Goal: Information Seeking & Learning: Learn about a topic

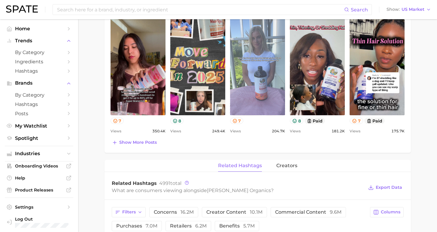
scroll to position [261, 0]
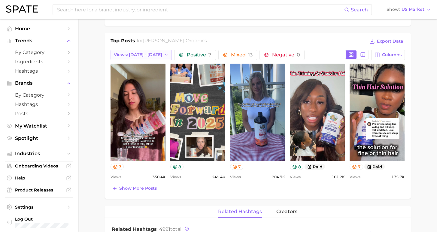
click at [151, 53] on button "Views: [DATE] - [DATE]" at bounding box center [141, 55] width 62 height 10
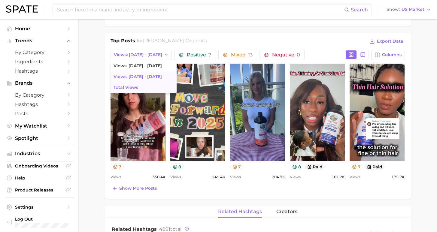
click at [147, 86] on button "Total Views" at bounding box center [143, 87] width 66 height 11
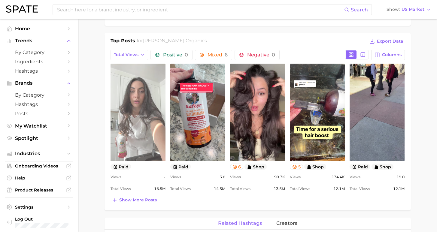
scroll to position [0, 0]
click at [143, 147] on link "view post on TikTok" at bounding box center [137, 113] width 55 height 98
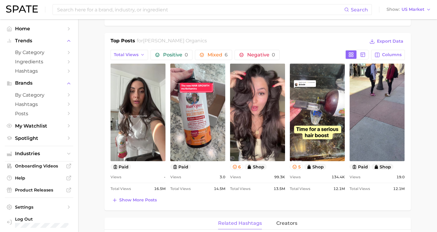
click at [141, 192] on div "Total Views 16.5m" at bounding box center [137, 188] width 55 height 7
click at [142, 201] on span "Show more posts" at bounding box center [138, 200] width 38 height 5
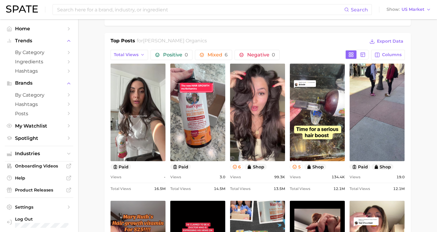
scroll to position [270, 0]
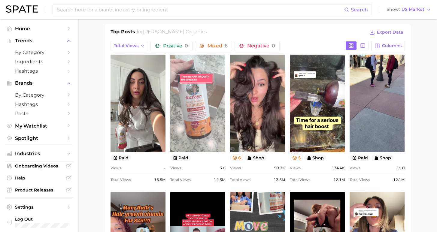
click at [198, 127] on link "view post on TikTok" at bounding box center [197, 104] width 55 height 98
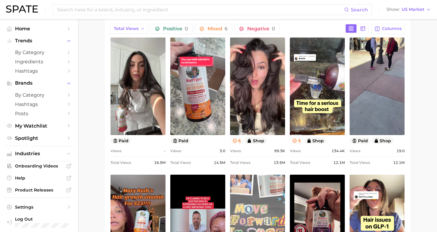
scroll to position [413, 0]
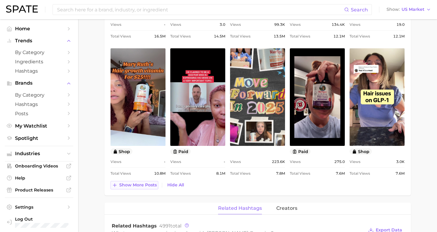
click at [152, 184] on span "Show more posts" at bounding box center [138, 185] width 38 height 5
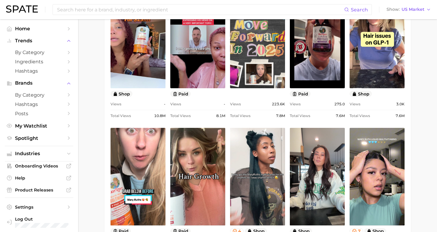
scroll to position [282, 0]
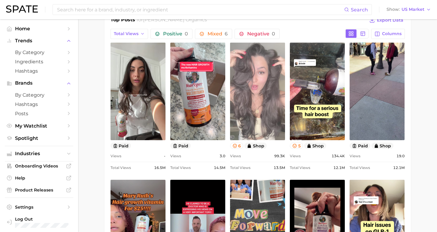
click at [259, 112] on link "view post on TikTok" at bounding box center [257, 92] width 55 height 98
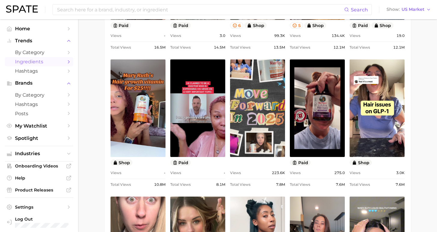
scroll to position [350, 0]
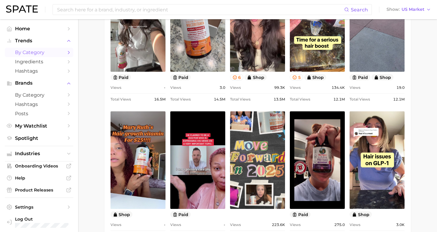
click at [46, 50] on span "by Category" at bounding box center [39, 53] width 48 height 6
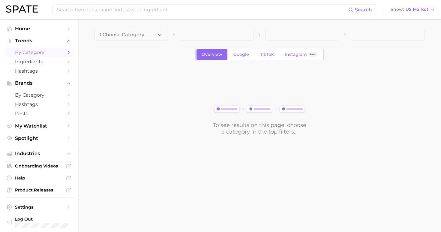
click at [129, 33] on span "1. Choose Category" at bounding box center [122, 34] width 45 height 5
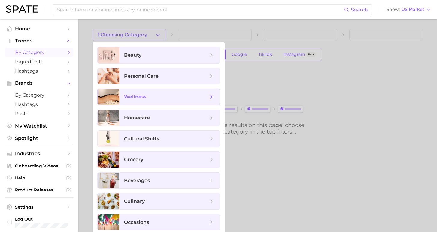
click at [166, 99] on span "wellness" at bounding box center [166, 97] width 84 height 7
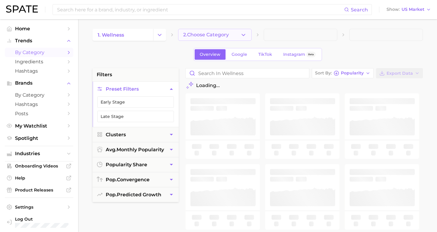
click at [203, 37] on span "2. Choose Category" at bounding box center [206, 34] width 46 height 5
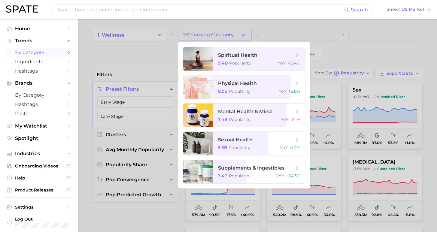
click at [162, 50] on div at bounding box center [218, 116] width 437 height 232
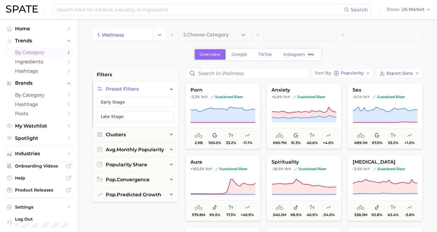
click at [227, 34] on button "2. Choose Category" at bounding box center [215, 35] width 74 height 12
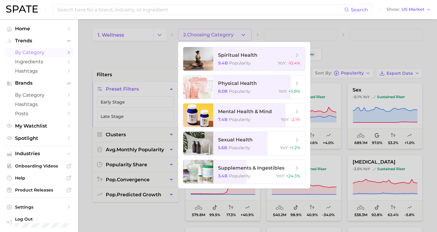
click at [141, 62] on div at bounding box center [218, 116] width 437 height 232
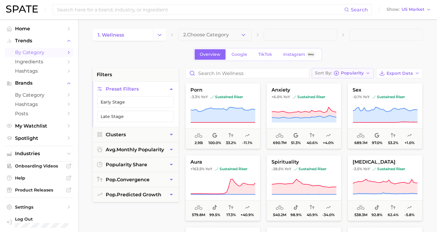
click at [361, 72] on span "Popularity" at bounding box center [352, 72] width 23 height 3
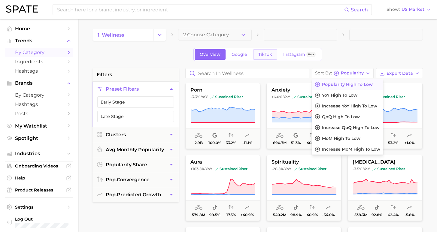
click at [268, 58] on link "TikTok" at bounding box center [265, 54] width 24 height 11
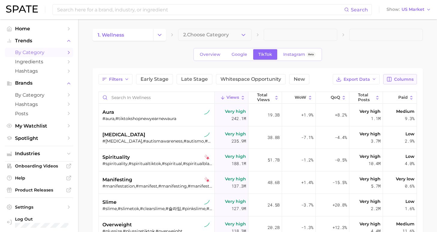
click at [412, 79] on span "Columns" at bounding box center [404, 79] width 20 height 5
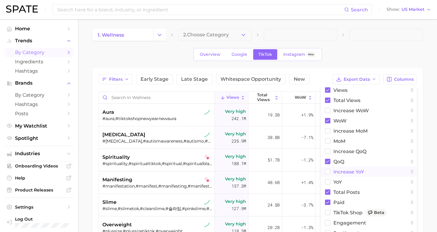
drag, startPoint x: 349, startPoint y: 171, endPoint x: 346, endPoint y: 177, distance: 5.5
click at [349, 172] on span "increase YoY" at bounding box center [348, 171] width 31 height 5
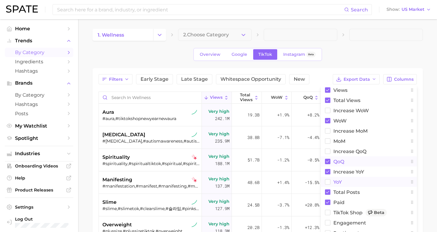
click at [338, 181] on span "YoY" at bounding box center [337, 182] width 8 height 5
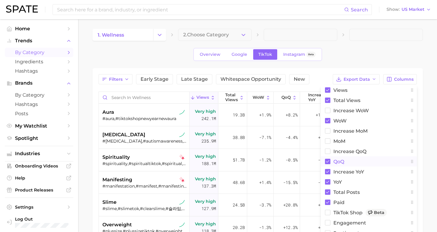
click at [334, 161] on span "QoQ" at bounding box center [338, 161] width 11 height 5
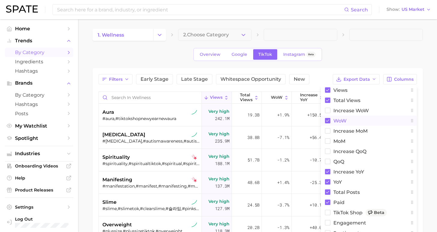
click at [338, 120] on span "WoW" at bounding box center [339, 120] width 13 height 5
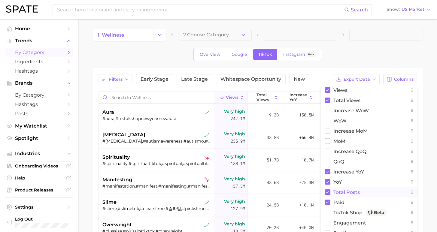
click at [338, 191] on span "Total Posts" at bounding box center [346, 192] width 26 height 5
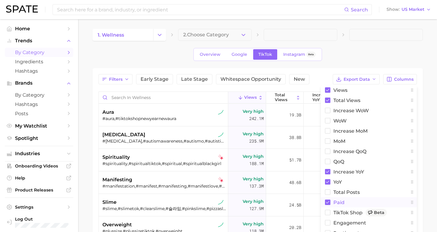
click at [337, 204] on span "Paid" at bounding box center [338, 202] width 11 height 5
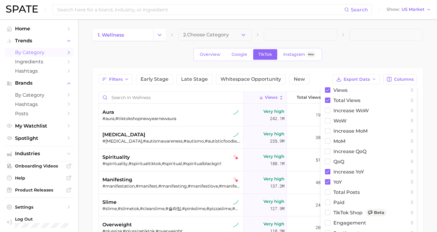
click at [397, 38] on span at bounding box center [386, 35] width 74 height 12
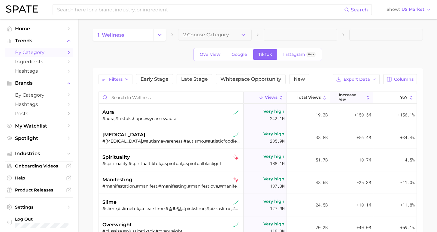
click at [345, 100] on span "increase YoY" at bounding box center [351, 97] width 25 height 9
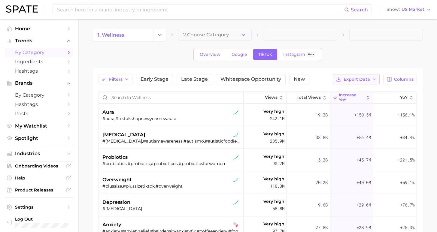
click at [360, 77] on span "Export Data" at bounding box center [356, 79] width 26 height 5
click at [352, 92] on span "Table Data CSV" at bounding box center [340, 90] width 33 height 5
click at [158, 97] on input "Search in wellness" at bounding box center [171, 97] width 144 height 11
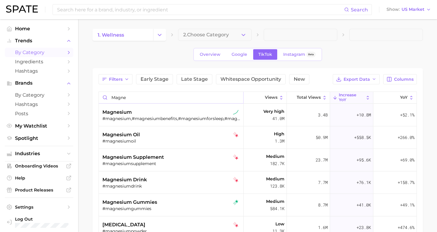
drag, startPoint x: 101, startPoint y: 92, endPoint x: 96, endPoint y: 91, distance: 4.9
click at [96, 91] on div "Filters Early Stage Late Stage Whitespace Opportunity New Export Data Columns m…" at bounding box center [257, 199] width 330 height 262
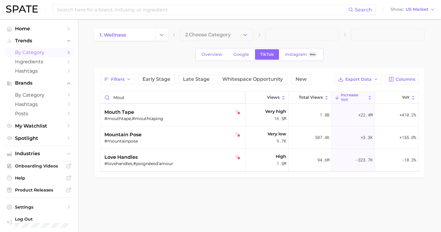
type input "mouth"
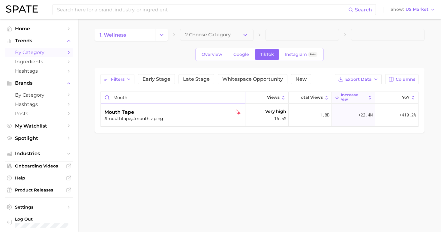
drag, startPoint x: 239, startPoint y: 98, endPoint x: 233, endPoint y: 99, distance: 6.0
click at [239, 98] on input "mouth" at bounding box center [173, 97] width 144 height 11
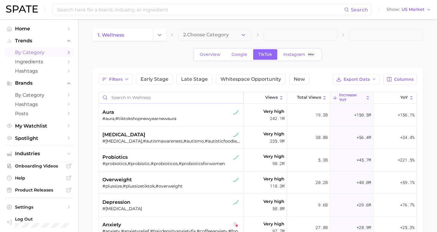
click at [218, 99] on input "Search in wellness" at bounding box center [171, 97] width 144 height 11
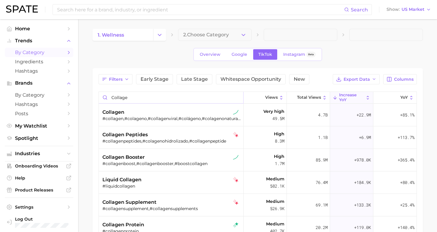
type input "collagen"
click at [234, 97] on input "collagen" at bounding box center [171, 97] width 144 height 11
click at [234, 97] on input "Search in wellness" at bounding box center [171, 97] width 144 height 11
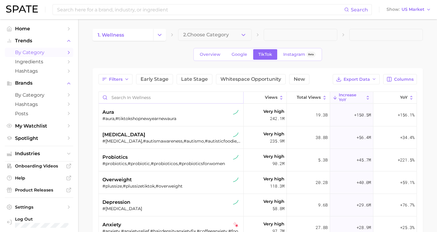
click at [208, 100] on input "Search in wellness" at bounding box center [171, 97] width 144 height 11
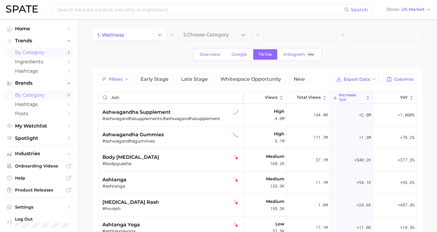
drag, startPoint x: 140, startPoint y: 98, endPoint x: 71, endPoint y: 96, distance: 69.4
click at [71, 96] on div "Search Show US Market Home Trends by Category Ingredients Hashtags Brands by Ca…" at bounding box center [218, 181] width 437 height 324
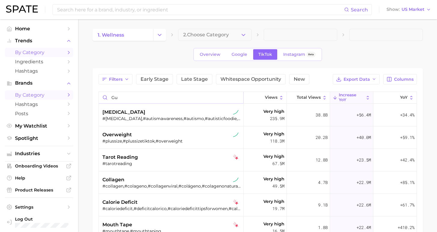
type input "gut"
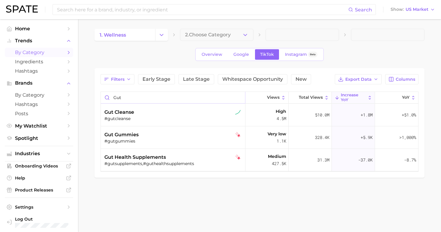
click at [238, 100] on input "gut" at bounding box center [173, 97] width 144 height 11
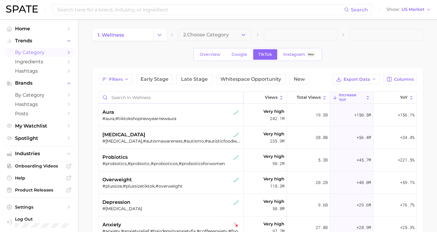
click at [237, 98] on input "Search in wellness" at bounding box center [171, 97] width 144 height 11
click at [210, 99] on input "Search in wellness" at bounding box center [171, 97] width 144 height 11
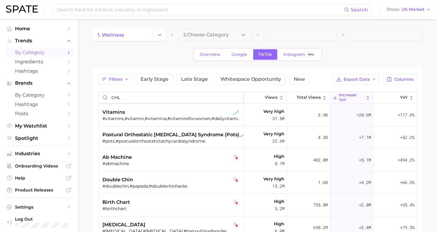
type input "CHLO"
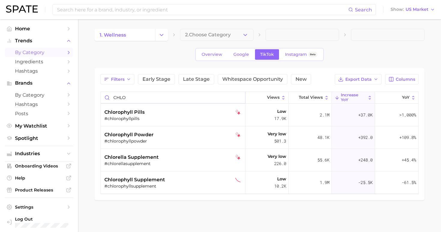
click at [238, 98] on input "CHLO" at bounding box center [173, 97] width 144 height 11
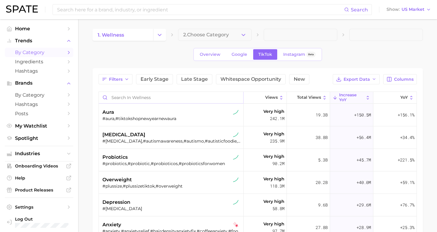
click at [208, 98] on input "Search in wellness" at bounding box center [171, 97] width 144 height 11
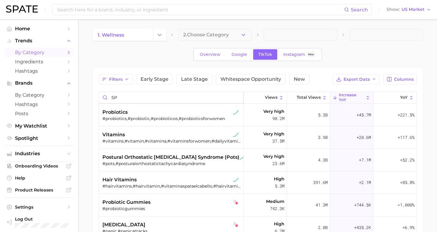
type input "SPI"
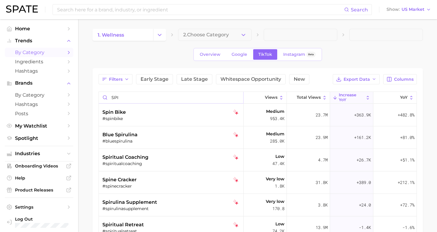
click at [234, 98] on input "SPI" at bounding box center [171, 97] width 144 height 11
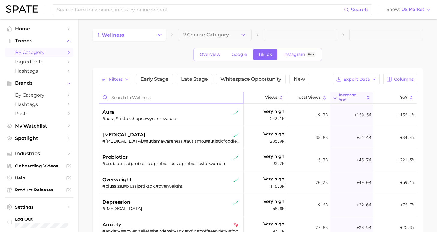
click at [215, 100] on input "Search in wellness" at bounding box center [171, 97] width 144 height 11
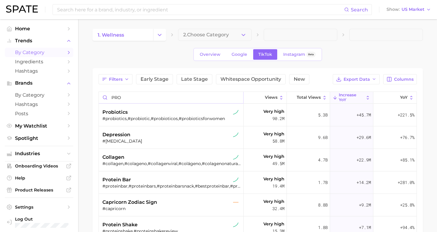
type input "PROB"
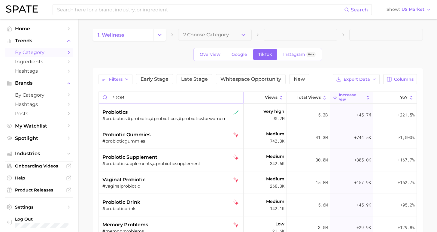
click at [232, 97] on input "PROB" at bounding box center [171, 97] width 144 height 11
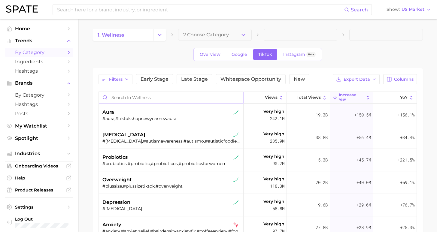
click at [206, 98] on input "Search in wellness" at bounding box center [171, 97] width 144 height 11
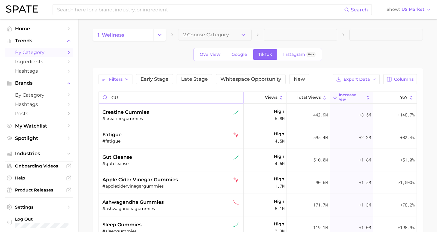
type input "GUT"
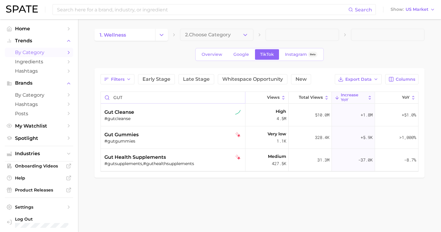
click at [238, 97] on input "GUT" at bounding box center [173, 97] width 144 height 11
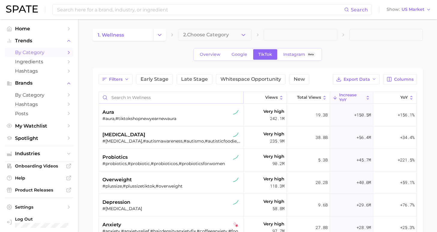
click at [208, 97] on input "Search in wellness" at bounding box center [171, 97] width 144 height 11
click at [146, 96] on input "Search in wellness" at bounding box center [171, 97] width 144 height 11
click at [149, 98] on input "S" at bounding box center [171, 97] width 144 height 11
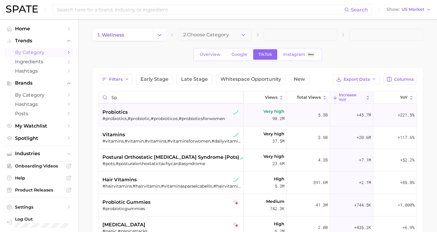
type input "Spi"
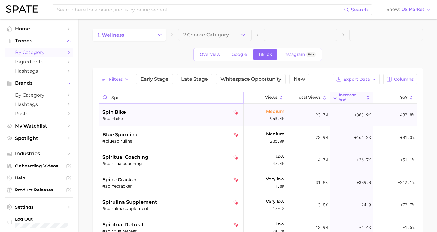
click at [234, 97] on input "Spi" at bounding box center [171, 97] width 144 height 11
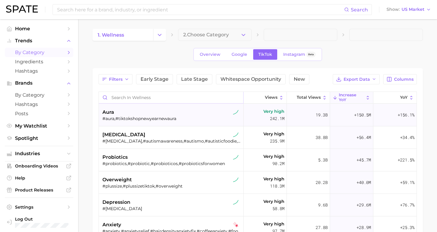
click at [204, 94] on input "Search in wellness" at bounding box center [171, 97] width 144 height 11
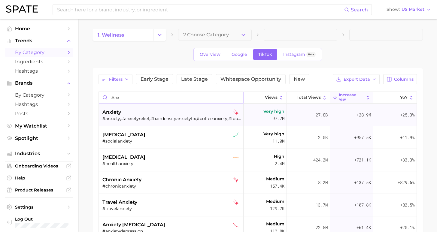
type input "And"
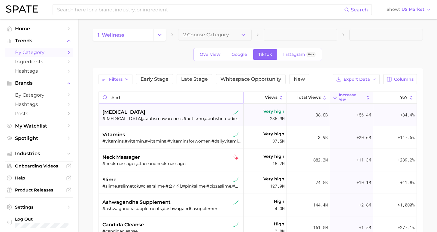
click at [231, 98] on input "And" at bounding box center [171, 97] width 144 height 11
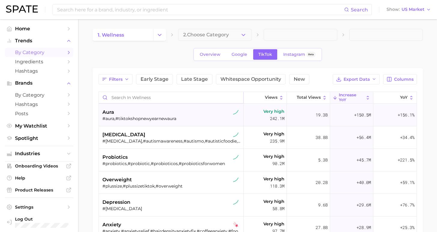
click at [208, 98] on input "Search in wellness" at bounding box center [171, 97] width 144 height 11
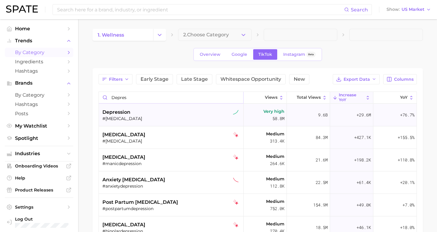
type input "depress"
click at [231, 98] on input "depress" at bounding box center [171, 97] width 144 height 11
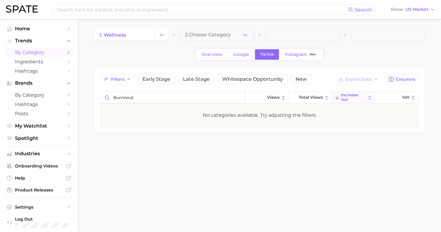
click at [121, 97] on input "burnnout" at bounding box center [173, 97] width 144 height 11
type input "burnout"
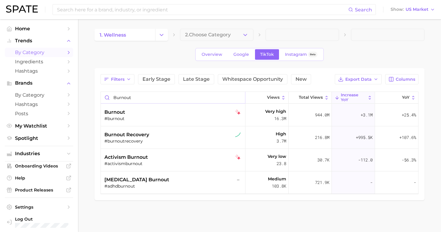
click at [156, 99] on input "burnout" at bounding box center [173, 97] width 144 height 11
click at [239, 98] on input "burnout" at bounding box center [173, 97] width 144 height 11
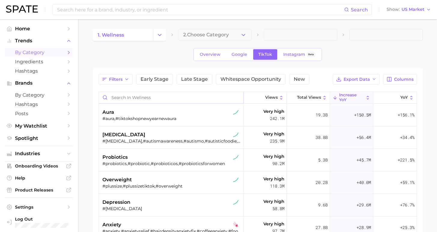
click at [220, 100] on input "Search in wellness" at bounding box center [171, 97] width 144 height 11
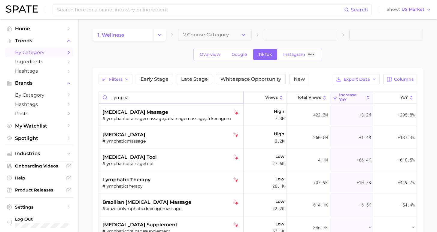
type input "lymphat"
drag, startPoint x: 240, startPoint y: 98, endPoint x: 237, endPoint y: 96, distance: 3.2
click at [240, 98] on input "lymphat" at bounding box center [171, 97] width 144 height 11
click at [239, 97] on input "lymphat" at bounding box center [171, 97] width 144 height 11
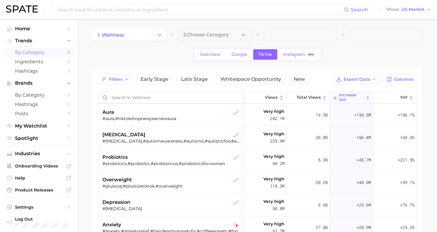
click at [224, 99] on input "Search in wellness" at bounding box center [171, 97] width 144 height 11
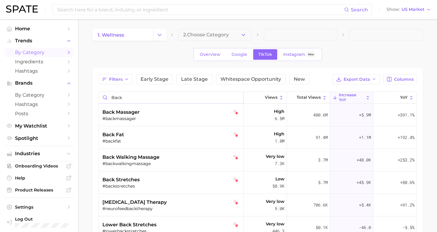
type input "back"
click at [349, 99] on span "increase YoY" at bounding box center [351, 97] width 25 height 9
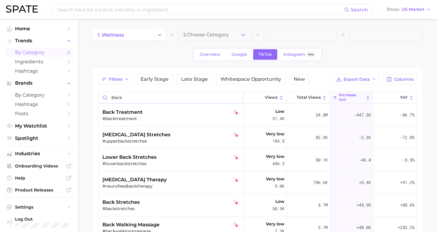
click at [238, 97] on input "back" at bounding box center [171, 97] width 144 height 11
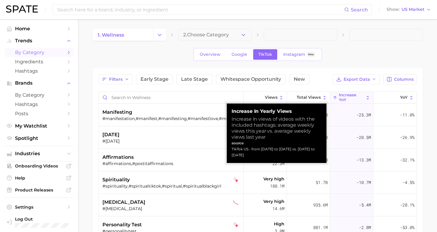
click at [342, 99] on span "increase YoY" at bounding box center [351, 97] width 25 height 9
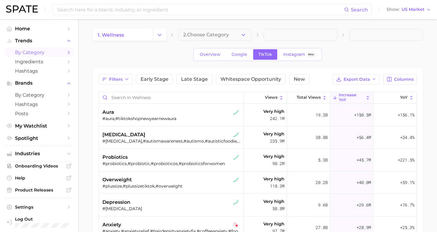
click at [392, 46] on div "1. wellness 2. Choose Category Overview Google TikTok Instagram Beta Filters Ea…" at bounding box center [257, 179] width 330 height 301
click at [368, 80] on span "Export Data" at bounding box center [356, 79] width 26 height 5
click at [346, 87] on button "Table Data CSV" at bounding box center [346, 90] width 66 height 11
click at [401, 80] on span "Columns" at bounding box center [404, 79] width 20 height 5
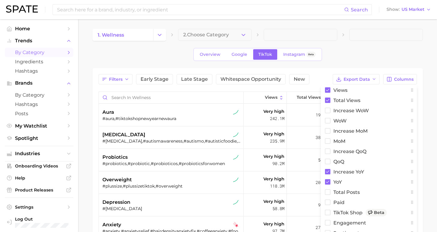
click at [155, 56] on div "Overview Google TikTok Instagram Beta" at bounding box center [257, 54] width 330 height 13
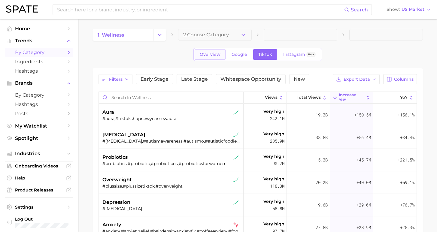
click at [212, 56] on span "Overview" at bounding box center [210, 54] width 21 height 5
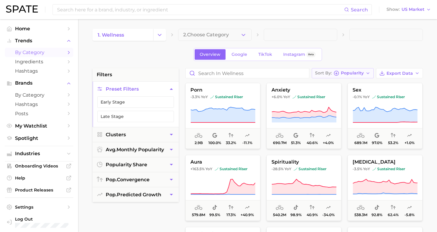
click at [364, 74] on span "Popularity" at bounding box center [352, 72] width 23 height 3
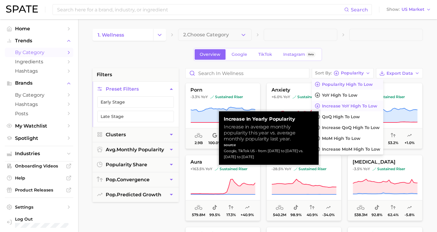
click at [359, 106] on span "Increase YoY high to low" at bounding box center [349, 106] width 55 height 5
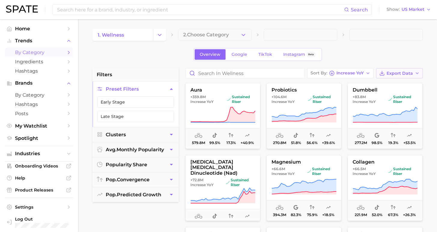
click at [395, 74] on span "Export Data" at bounding box center [399, 73] width 26 height 5
click at [388, 86] on span "Card Data CSV" at bounding box center [383, 84] width 32 height 5
click at [45, 30] on span "Home" at bounding box center [39, 29] width 48 height 6
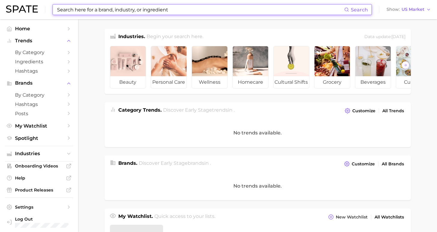
click at [157, 12] on input at bounding box center [200, 10] width 288 height 10
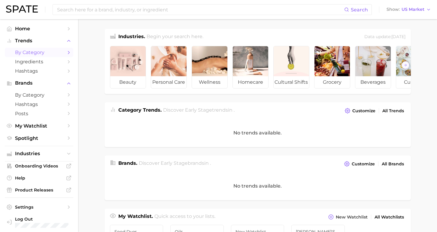
click at [39, 55] on link "by Category" at bounding box center [39, 52] width 68 height 9
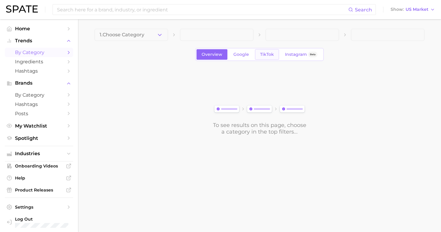
click at [262, 56] on span "TikTok" at bounding box center [267, 54] width 14 height 5
click at [155, 36] on button "1. Choose Category" at bounding box center [132, 35] width 74 height 12
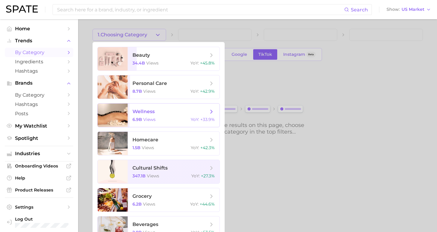
click at [164, 119] on div "6.9b views YoY : +33.9%" at bounding box center [173, 119] width 82 height 5
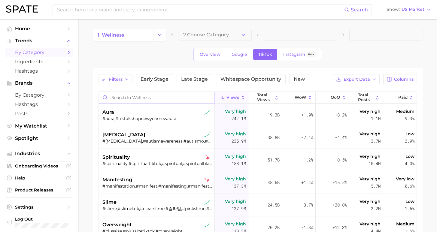
click at [164, 98] on input "Search in wellness" at bounding box center [157, 97] width 116 height 11
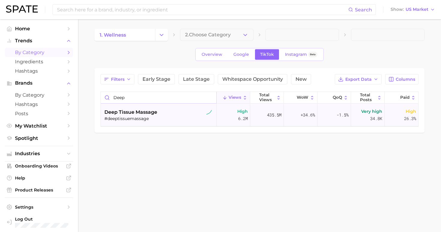
type input "deep"
click at [162, 116] on div "#deeptissuemassage" at bounding box center [159, 118] width 110 height 5
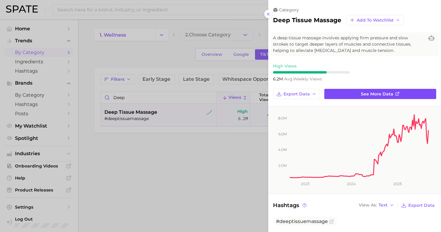
click at [369, 92] on span "See more data" at bounding box center [377, 94] width 32 height 5
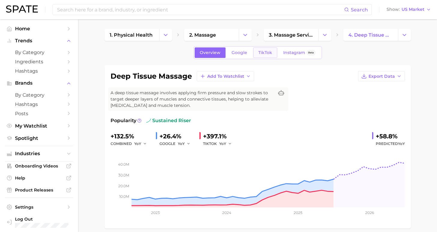
click at [265, 54] on span "TikTok" at bounding box center [265, 52] width 14 height 5
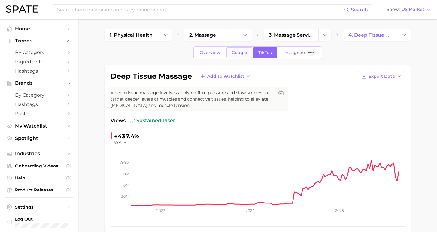
click at [243, 56] on link "Google" at bounding box center [239, 52] width 26 height 11
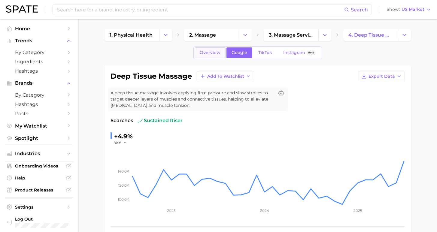
click at [220, 54] on span "Overview" at bounding box center [210, 52] width 21 height 5
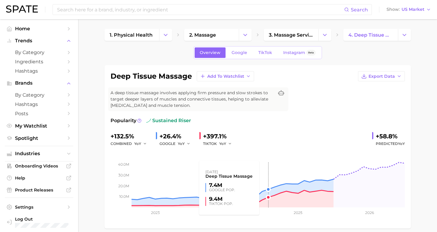
scroll to position [1, 0]
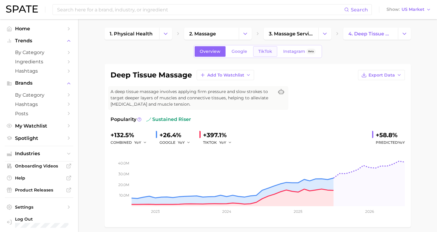
click at [266, 54] on link "TikTok" at bounding box center [265, 51] width 24 height 11
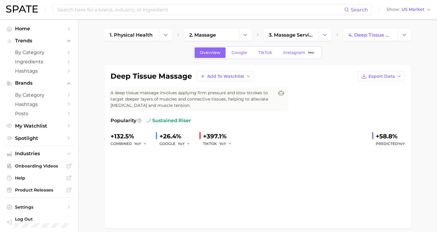
scroll to position [1, 0]
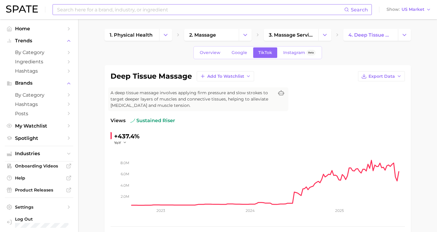
click at [147, 9] on input at bounding box center [200, 10] width 288 height 10
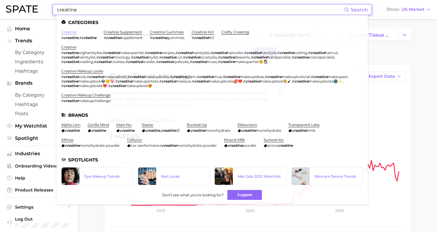
type input "creatine"
click at [70, 32] on link "creatine" at bounding box center [68, 32] width 15 height 5
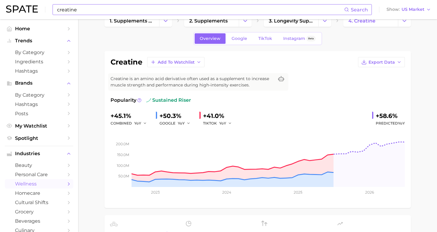
scroll to position [15, 0]
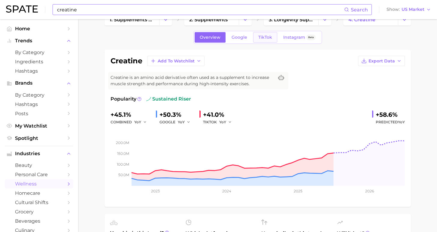
click at [264, 36] on span "TikTok" at bounding box center [265, 37] width 14 height 5
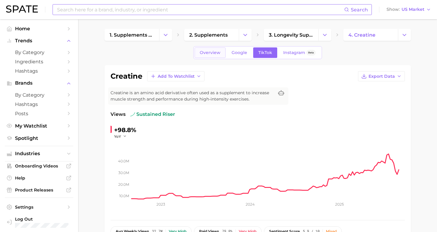
click at [212, 53] on span "Overview" at bounding box center [210, 52] width 21 height 5
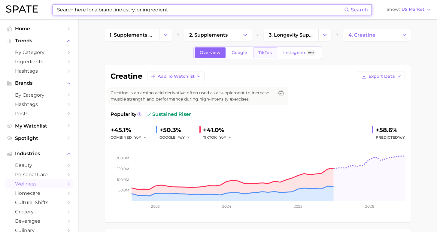
click at [266, 53] on span "TikTok" at bounding box center [265, 52] width 14 height 5
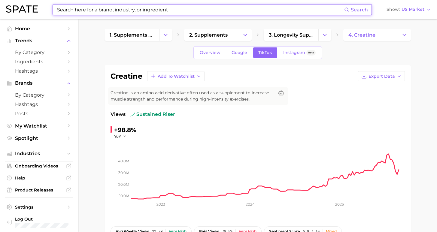
click at [123, 5] on input at bounding box center [200, 10] width 288 height 10
click at [125, 9] on input at bounding box center [200, 10] width 288 height 10
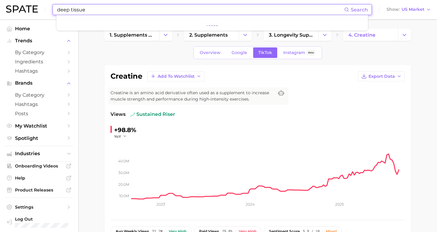
drag, startPoint x: 121, startPoint y: 35, endPoint x: 90, endPoint y: 33, distance: 30.7
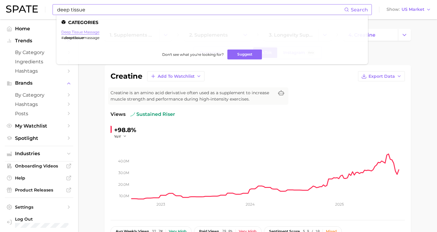
click at [87, 30] on link "deep tissue massage" at bounding box center [80, 32] width 38 height 5
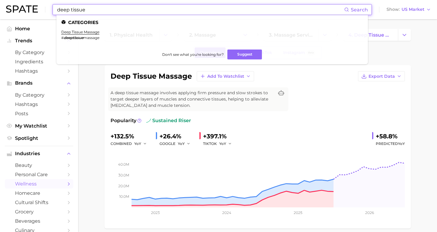
drag, startPoint x: 72, startPoint y: 8, endPoint x: 46, endPoint y: 8, distance: 26.1
click at [46, 8] on div "deep tissue Search Categories deep tissue massage # deeptissue massage Don't se…" at bounding box center [218, 9] width 425 height 19
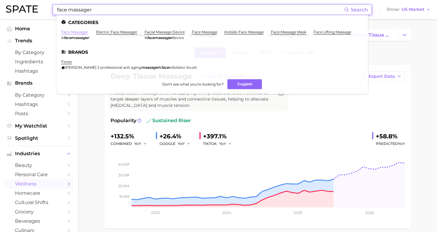
type input "face massager"
click at [70, 31] on link "face massager" at bounding box center [74, 32] width 27 height 5
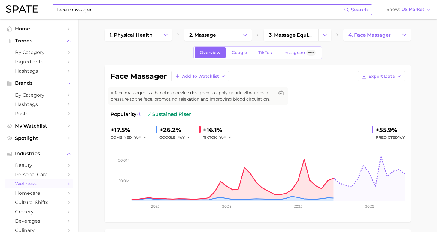
scroll to position [1, 0]
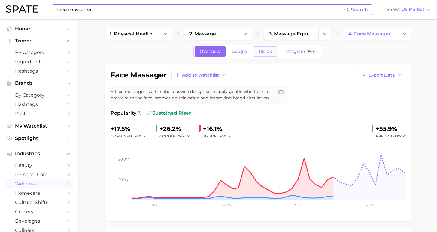
click at [265, 51] on span "TikTok" at bounding box center [265, 51] width 14 height 5
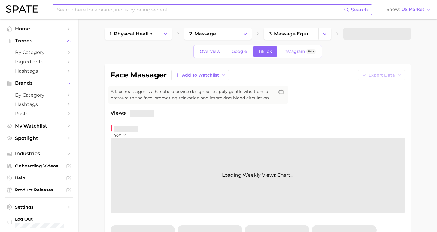
drag, startPoint x: 265, startPoint y: 51, endPoint x: 286, endPoint y: 65, distance: 25.0
click at [265, 51] on span "TikTok" at bounding box center [265, 51] width 14 height 5
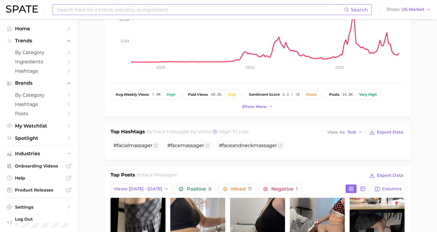
scroll to position [244, 0]
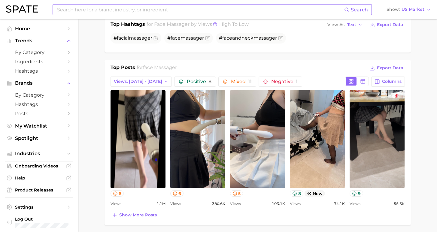
click at [171, 7] on input at bounding box center [200, 10] width 288 height 10
drag, startPoint x: 101, startPoint y: 35, endPoint x: 71, endPoint y: 33, distance: 29.2
click at [71, 33] on ul "Home Trends by Category Ingredients Hashtags Brands by Category Hashtags Posts …" at bounding box center [39, 83] width 68 height 119
click at [95, 12] on input "sound there" at bounding box center [200, 10] width 288 height 10
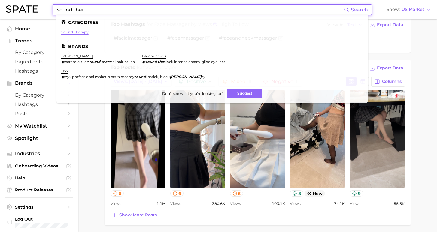
type input "sound ther"
click at [78, 31] on link "sound therapy" at bounding box center [74, 32] width 27 height 5
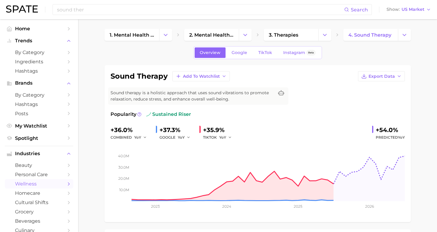
scroll to position [11, 0]
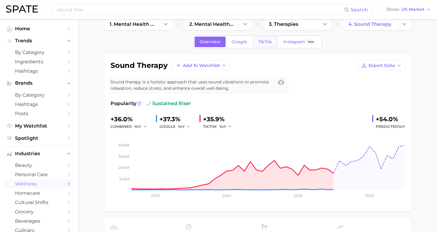
click at [273, 44] on link "TikTok" at bounding box center [265, 42] width 24 height 11
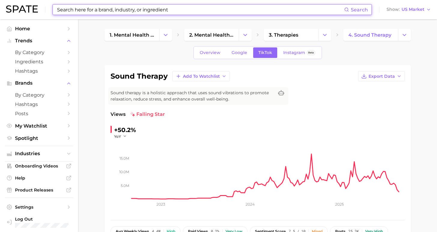
click at [118, 12] on input at bounding box center [200, 10] width 288 height 10
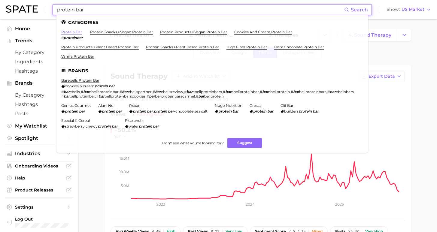
type input "protein bar"
click at [74, 32] on link "protein bar" at bounding box center [71, 32] width 21 height 5
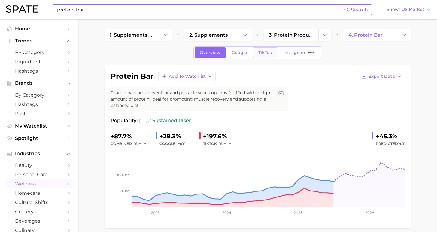
click at [266, 53] on span "TikTok" at bounding box center [265, 52] width 14 height 5
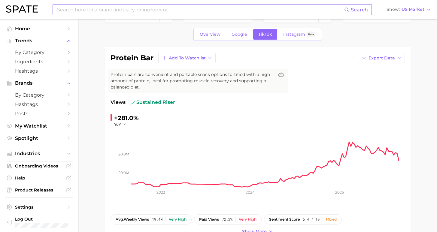
scroll to position [8, 0]
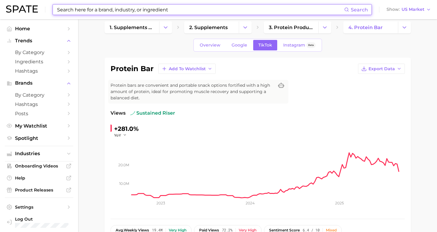
click at [127, 13] on input at bounding box center [200, 10] width 288 height 10
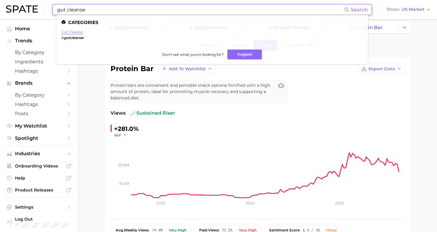
type input "gut cleanse"
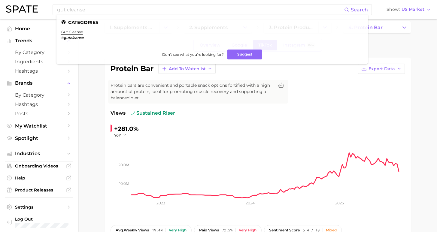
click at [74, 32] on link "gut cleanse" at bounding box center [72, 32] width 22 height 5
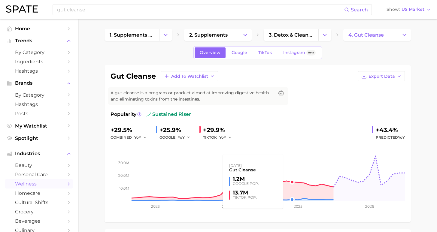
scroll to position [1, 0]
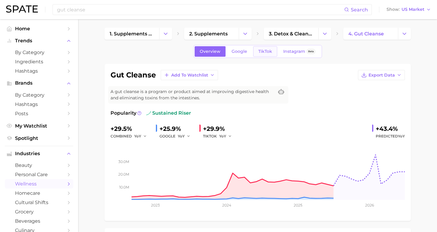
click at [269, 54] on link "TikTok" at bounding box center [265, 51] width 24 height 11
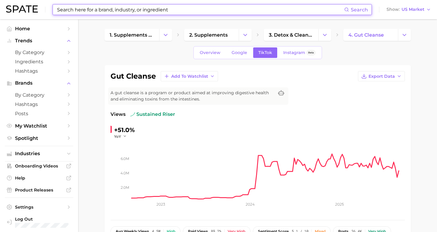
click at [120, 12] on input at bounding box center [200, 10] width 288 height 10
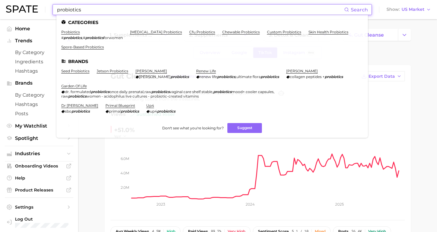
drag, startPoint x: 128, startPoint y: 6, endPoint x: 94, endPoint y: 11, distance: 33.9
click at [93, 11] on input "probiotics" at bounding box center [200, 10] width 288 height 10
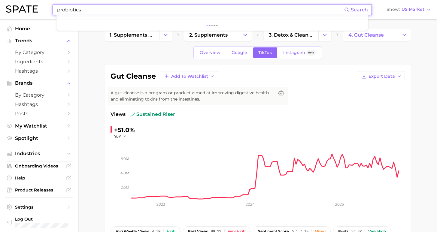
click at [85, 11] on input "probiotics" at bounding box center [200, 10] width 288 height 10
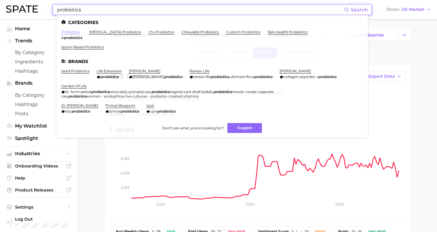
type input "probiotics"
click at [66, 32] on link "probiotics" at bounding box center [70, 32] width 19 height 5
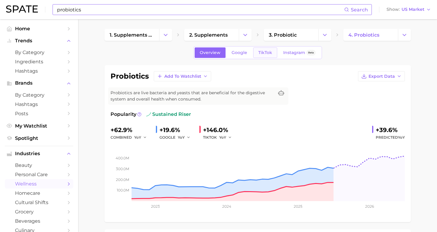
click at [263, 54] on span "TikTok" at bounding box center [265, 52] width 14 height 5
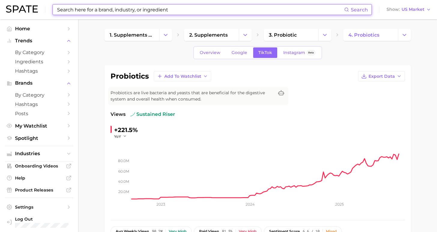
click at [104, 12] on input at bounding box center [200, 10] width 288 height 10
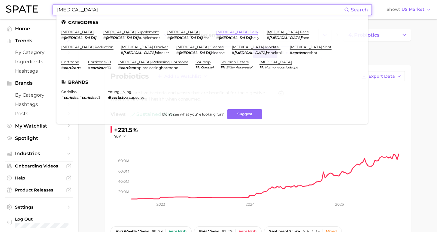
type input "[MEDICAL_DATA]"
click at [216, 31] on link "[MEDICAL_DATA] belly" at bounding box center [237, 32] width 42 height 5
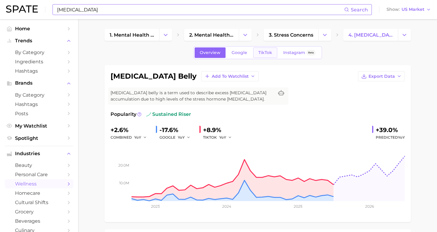
click at [266, 53] on span "TikTok" at bounding box center [265, 52] width 14 height 5
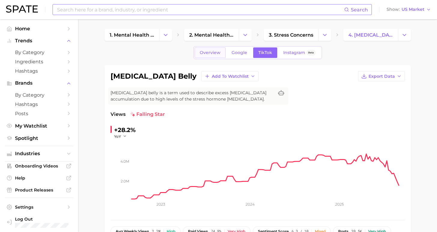
click at [212, 56] on link "Overview" at bounding box center [210, 52] width 31 height 11
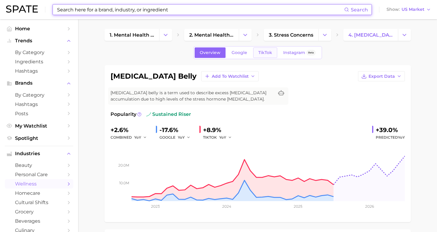
click at [265, 55] on span "TikTok" at bounding box center [265, 52] width 14 height 5
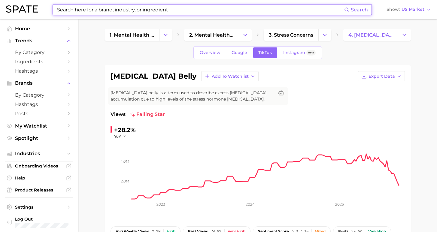
click at [144, 8] on input at bounding box center [200, 10] width 288 height 10
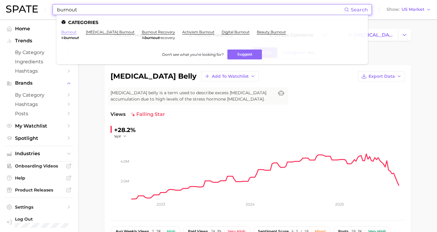
type input "burnout"
click at [69, 32] on link "burnout" at bounding box center [68, 32] width 15 height 5
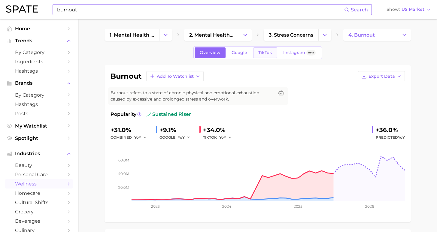
click at [267, 53] on span "TikTok" at bounding box center [265, 52] width 14 height 5
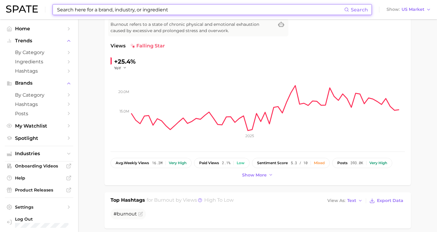
click at [128, 13] on input at bounding box center [200, 10] width 288 height 10
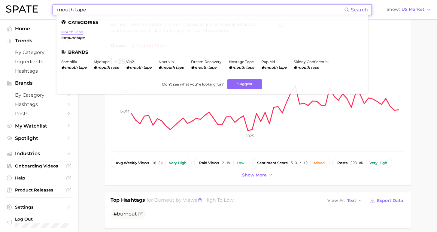
type input "mouth tape"
click at [69, 32] on link "mouth tape" at bounding box center [72, 32] width 22 height 5
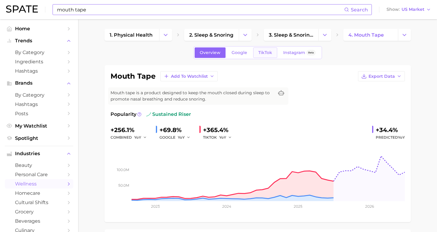
click at [264, 51] on span "TikTok" at bounding box center [265, 52] width 14 height 5
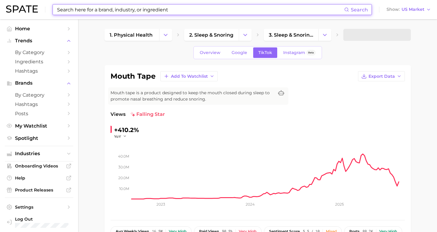
scroll to position [51, 0]
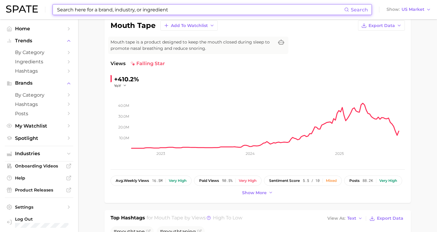
click at [129, 8] on input at bounding box center [200, 10] width 288 height 10
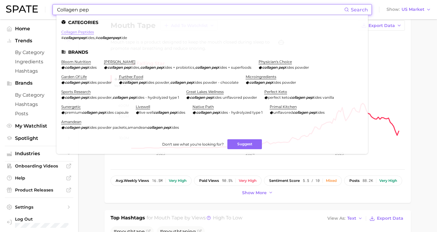
type input "Collagen pep"
click at [75, 32] on link "collagen peptides" at bounding box center [77, 32] width 33 height 5
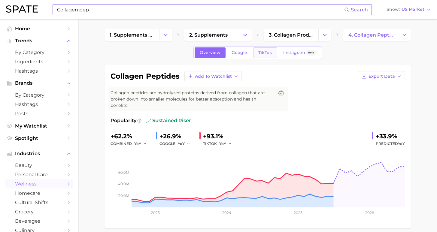
click at [262, 52] on span "TikTok" at bounding box center [265, 52] width 14 height 5
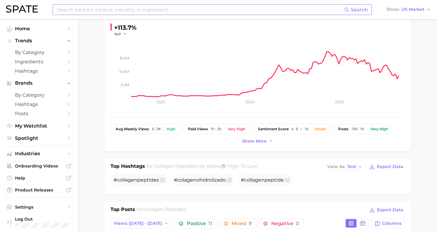
scroll to position [118, 0]
